Goal: Transaction & Acquisition: Download file/media

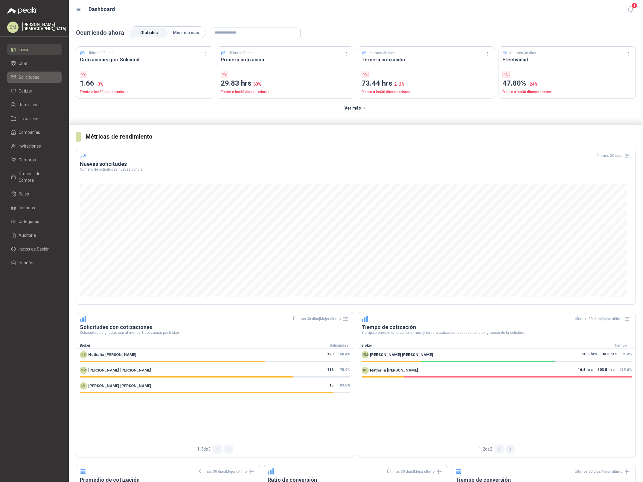
click at [37, 75] on span "Solicitudes" at bounding box center [29, 77] width 21 height 7
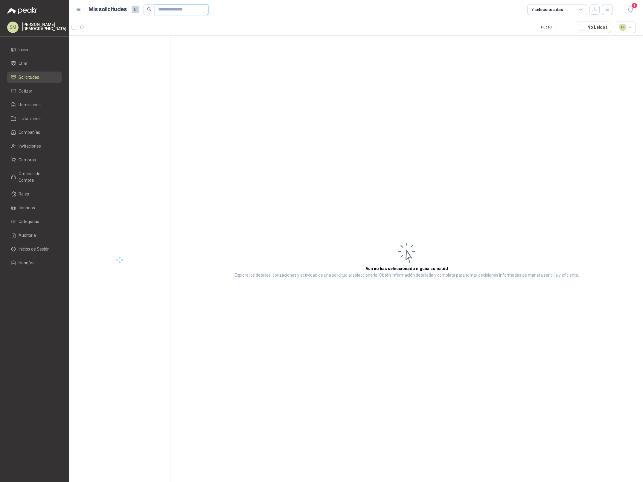
click at [180, 10] on input "text" at bounding box center [179, 9] width 42 height 10
type input "*********"
click at [140, 54] on div "Patojito 6 Metros" at bounding box center [127, 54] width 82 height 5
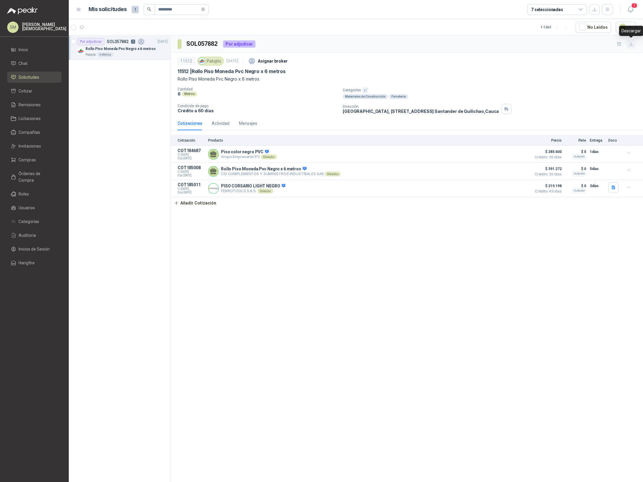
click at [630, 44] on icon "button" at bounding box center [631, 44] width 5 height 5
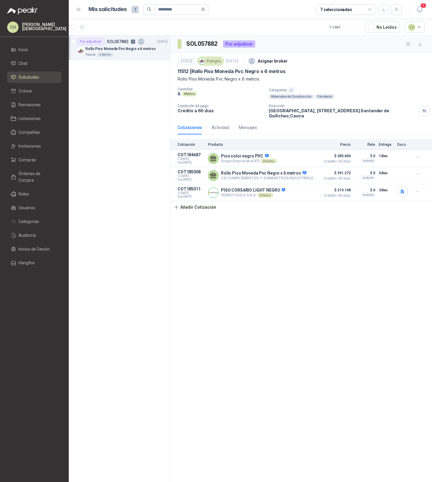
click at [374, 74] on div "11512 | Rollo Piso Moneda Pvc Negro x 6 metros" at bounding box center [301, 71] width 247 height 6
click at [419, 44] on icon "button" at bounding box center [421, 44] width 4 height 4
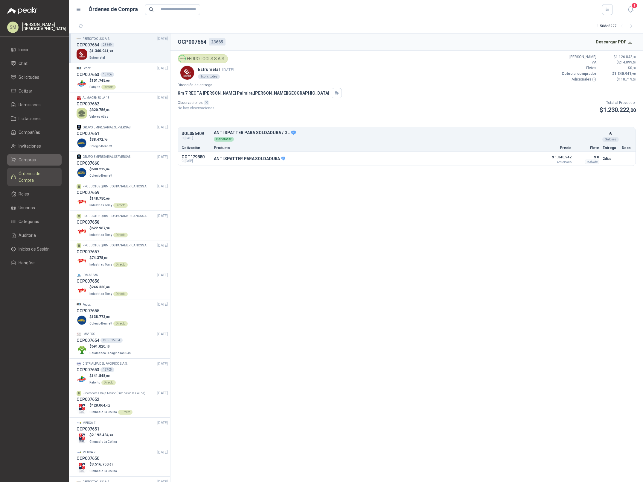
click at [42, 160] on li "Compras" at bounding box center [34, 160] width 47 height 7
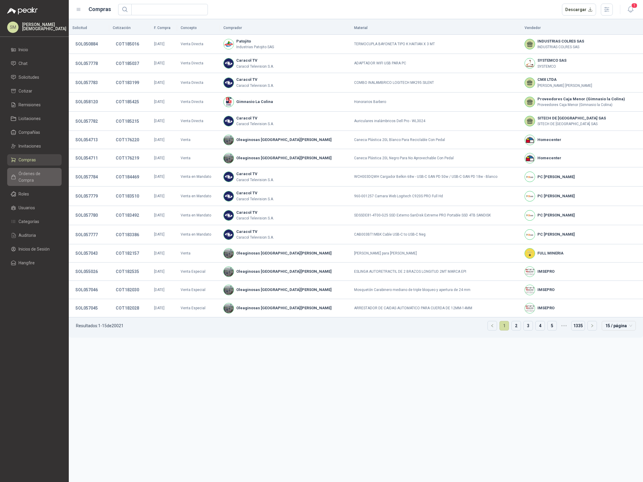
click at [36, 169] on link "Órdenes de Compra" at bounding box center [34, 177] width 54 height 18
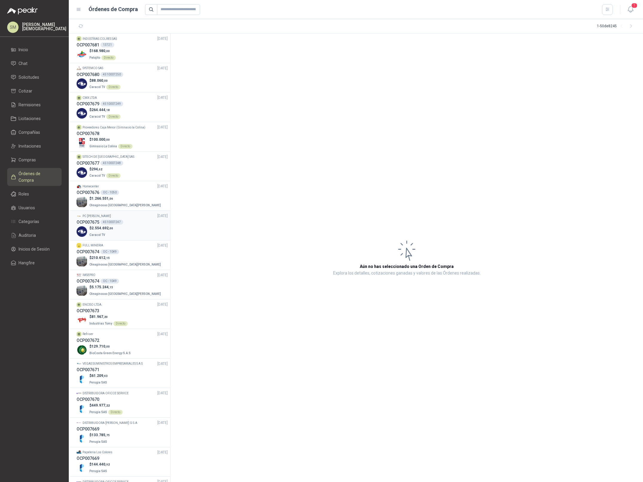
click at [133, 217] on div "PC QUICK 30/09/25" at bounding box center [122, 216] width 91 height 6
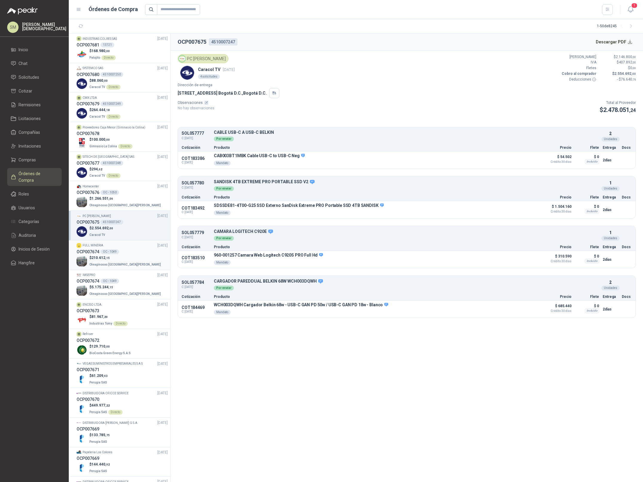
click at [128, 245] on div "FULL MINERIA 30/09/25" at bounding box center [122, 246] width 91 height 6
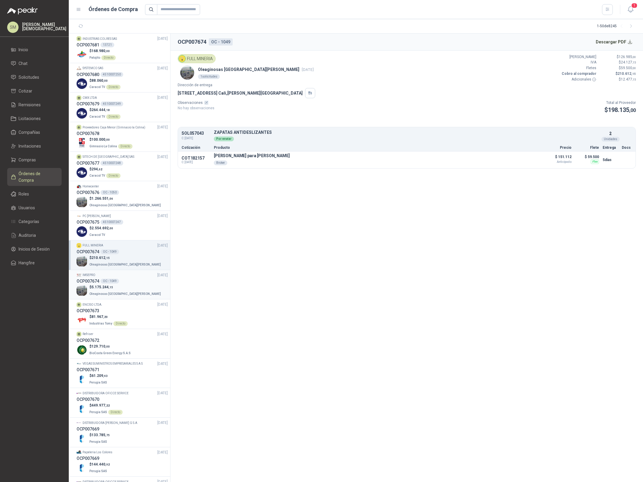
click at [133, 286] on div "$ 5.175.244 ,15 Oleaginosas San Fernando" at bounding box center [122, 290] width 91 height 12
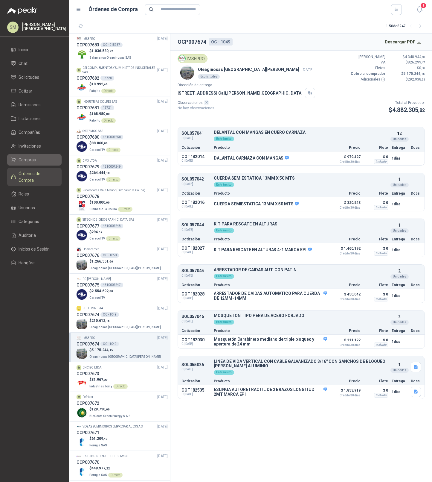
click at [28, 157] on span "Compras" at bounding box center [27, 160] width 17 height 7
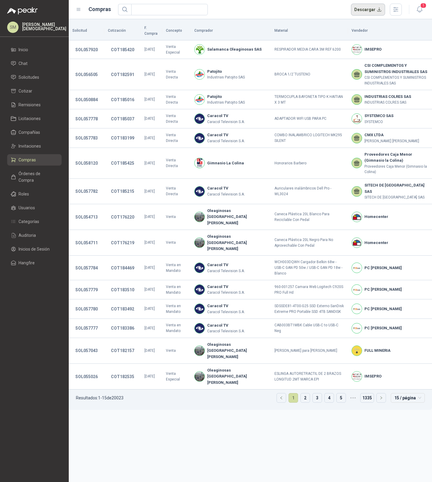
click at [372, 10] on button "Descargar" at bounding box center [368, 10] width 34 height 12
